Goal: Information Seeking & Learning: Learn about a topic

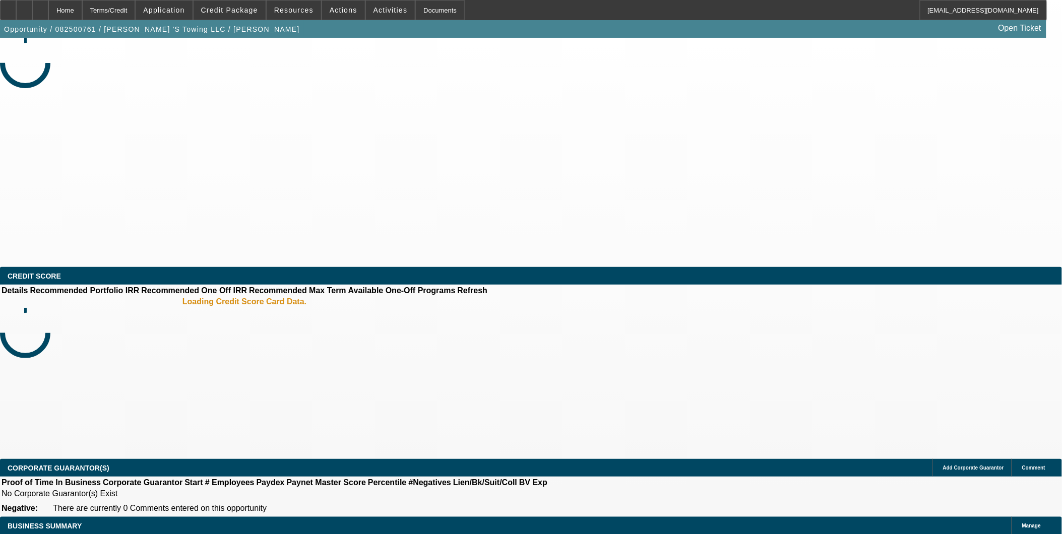
select select "0"
select select "2"
select select "0.1"
select select "1"
select select "2"
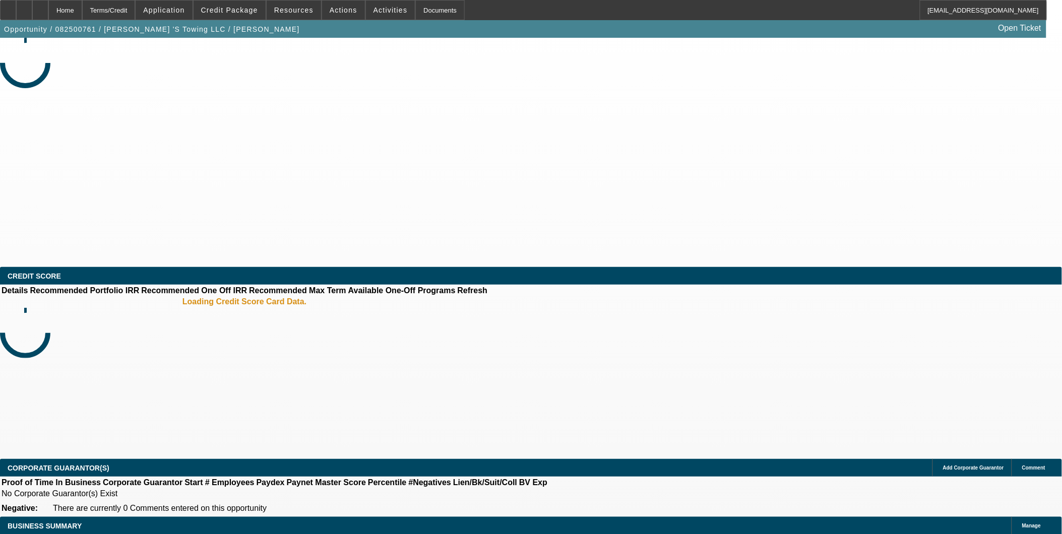
select select "4"
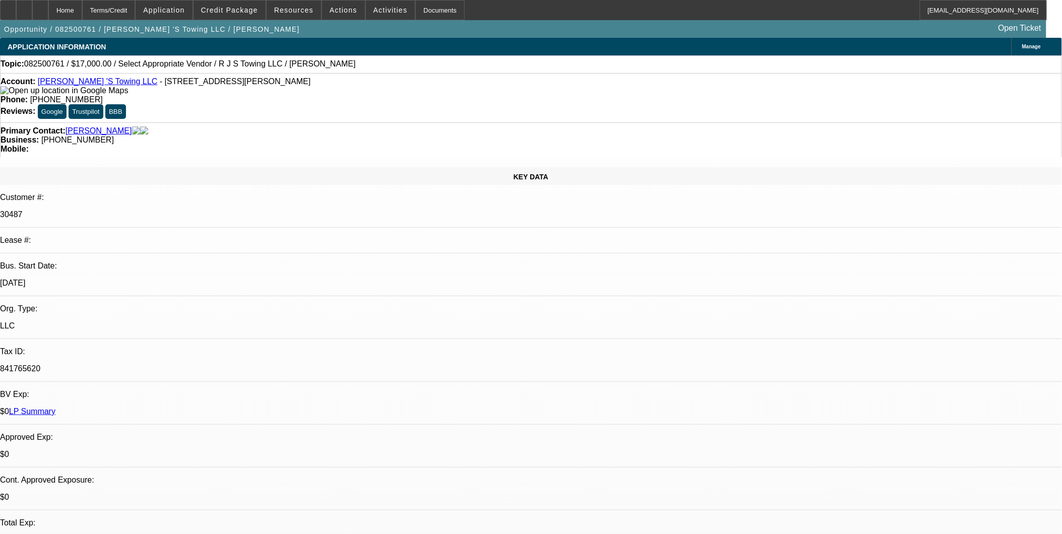
click at [83, 86] on link "R J 'S Towing LLC" at bounding box center [98, 81] width 120 height 9
drag, startPoint x: 306, startPoint y: 56, endPoint x: 283, endPoint y: 56, distance: 23.7
click at [306, 56] on div "Topic: 082500761 / $17,000.00 / Select Appropriate Vendor / R J S Towing LLC / …" at bounding box center [531, 64] width 1062 height 18
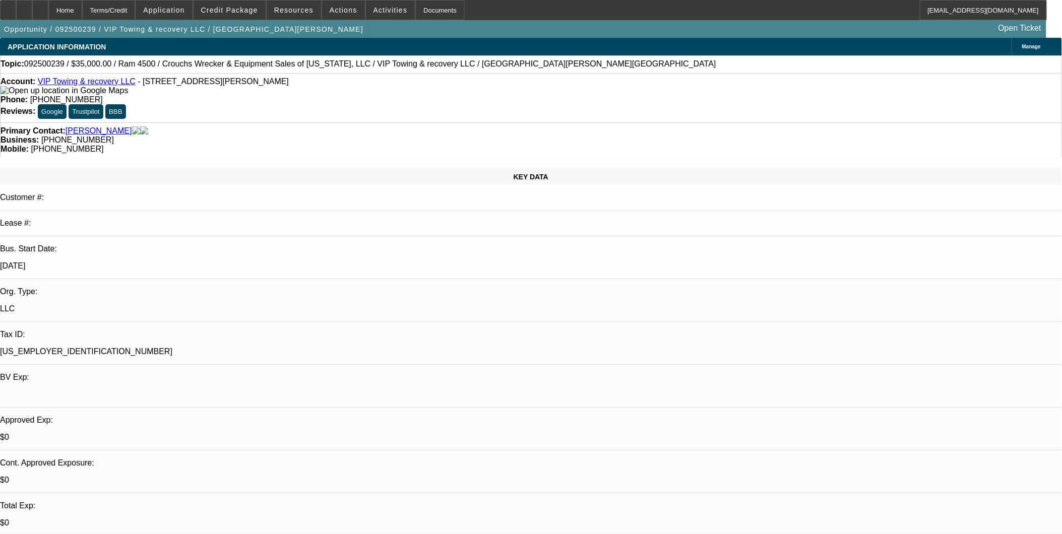
select select "0"
select select "2"
select select "0.1"
select select "0.2"
select select "0"
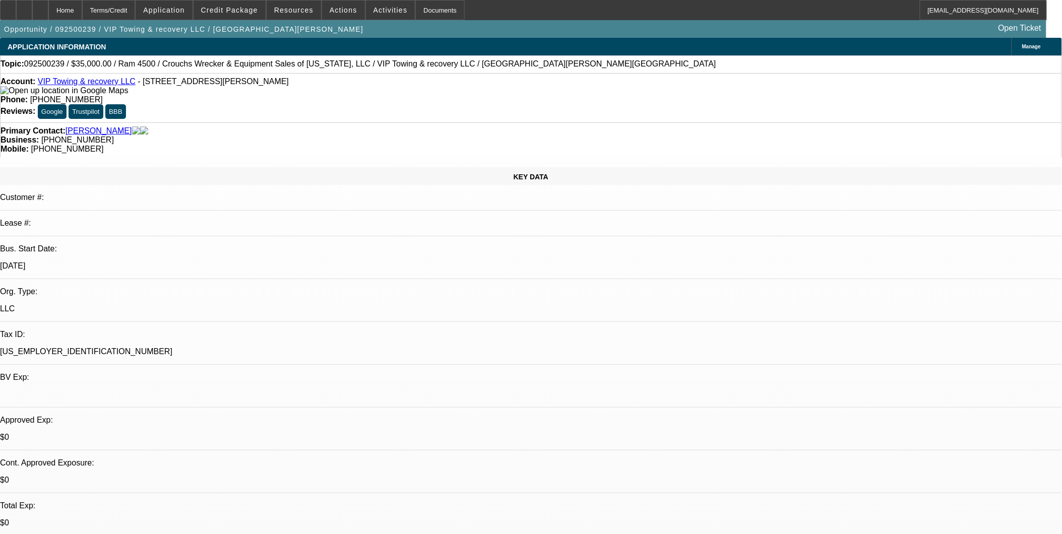
select select "0.1"
select select "0.2"
select select "0"
select select "0.1"
select select "0"
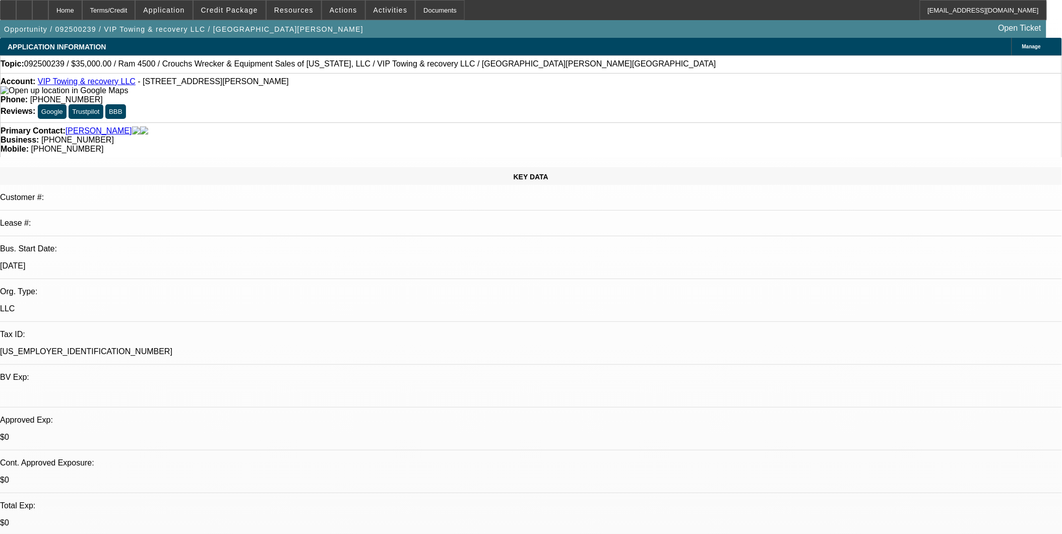
select select "0"
select select "0.1"
select select "1"
select select "2"
select select "4"
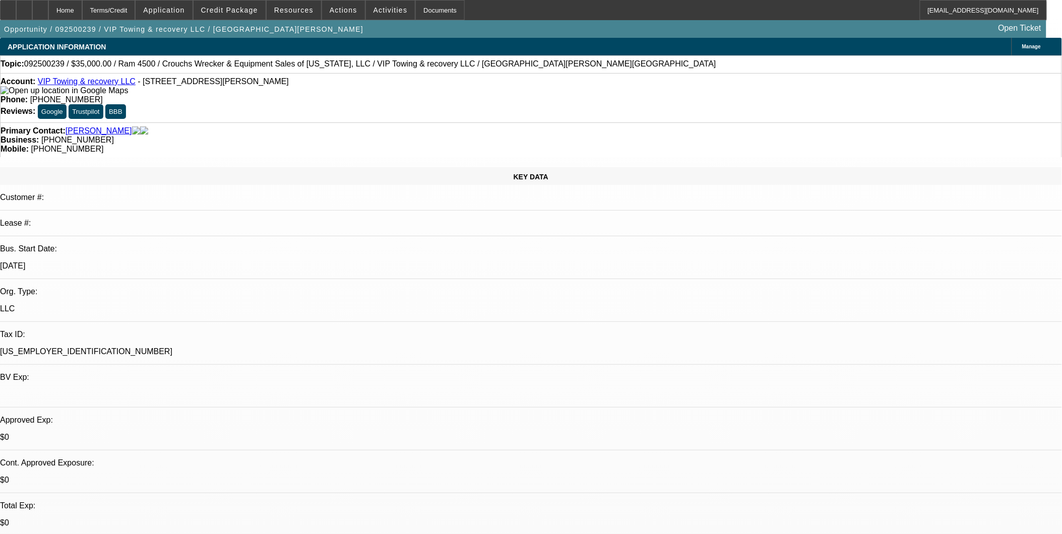
select select "1"
select select "4"
select select "1"
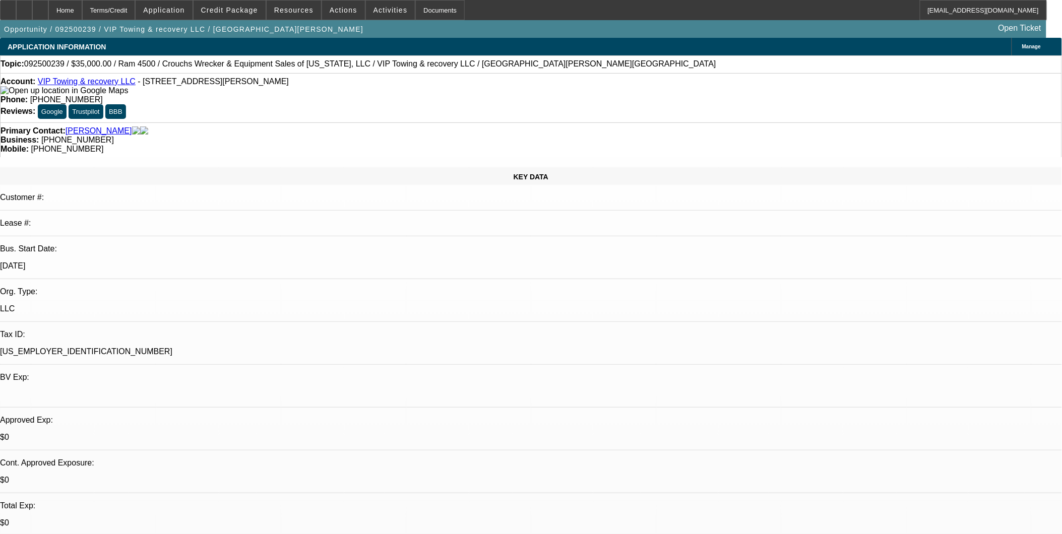
select select "4"
select select "1"
select select "4"
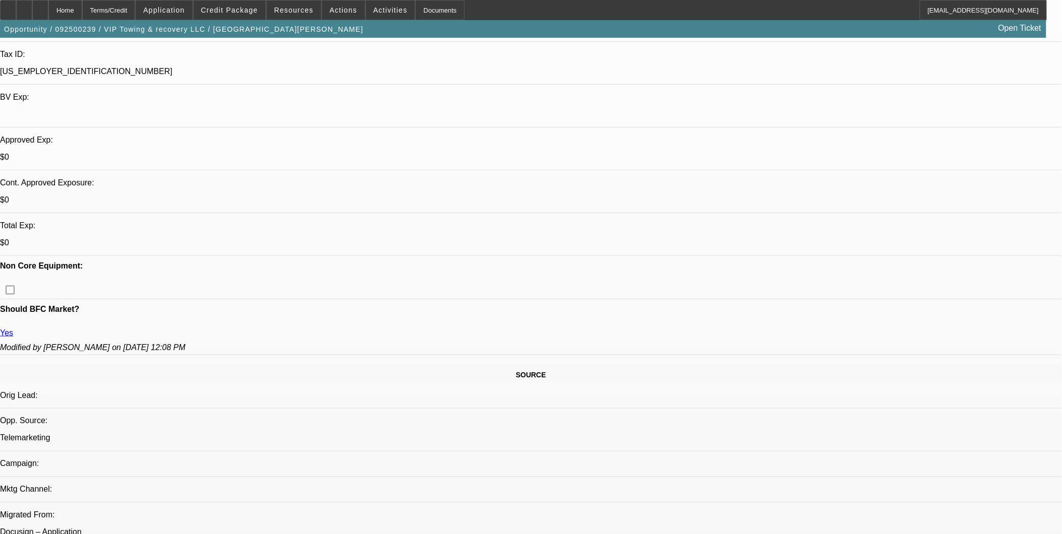
scroll to position [280, 0]
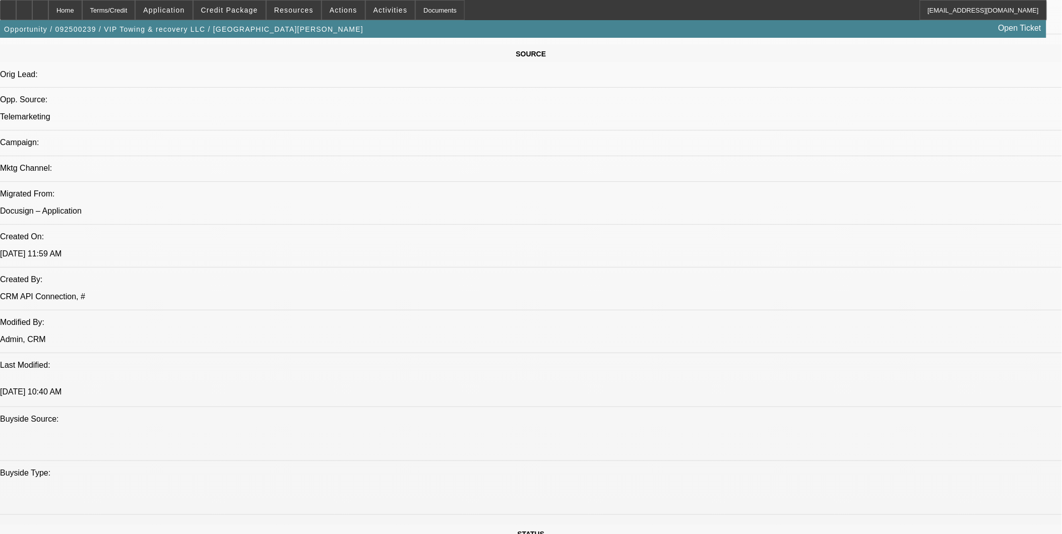
scroll to position [728, 0]
